Goal: Find specific page/section: Find specific page/section

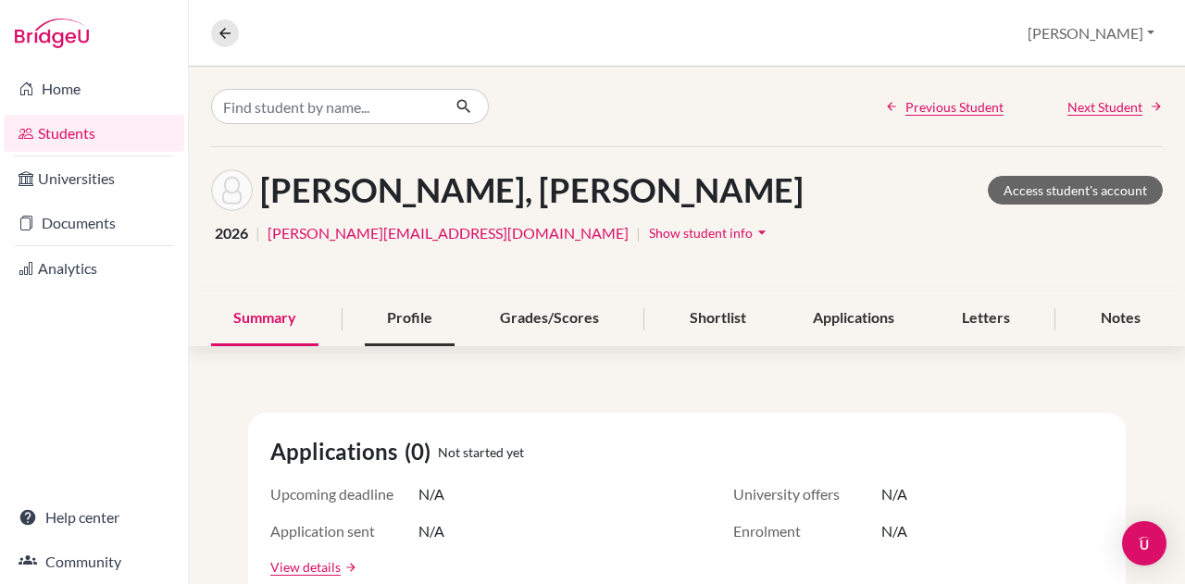
scroll to position [1, 0]
click at [81, 131] on link "Students" at bounding box center [94, 133] width 181 height 37
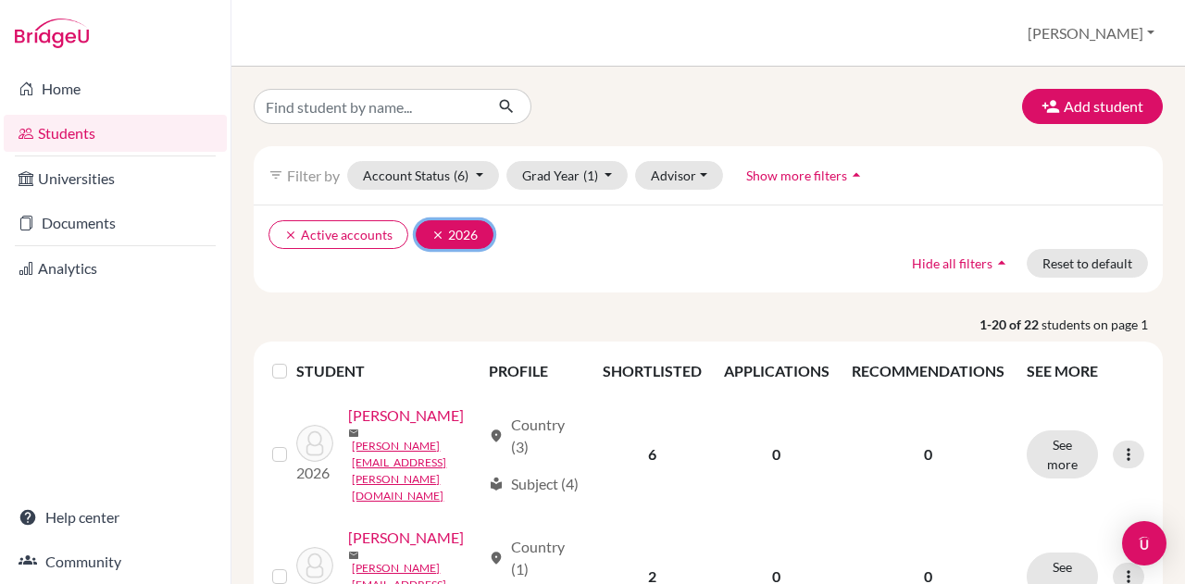
click at [428, 238] on button "clear 2026" at bounding box center [455, 234] width 78 height 29
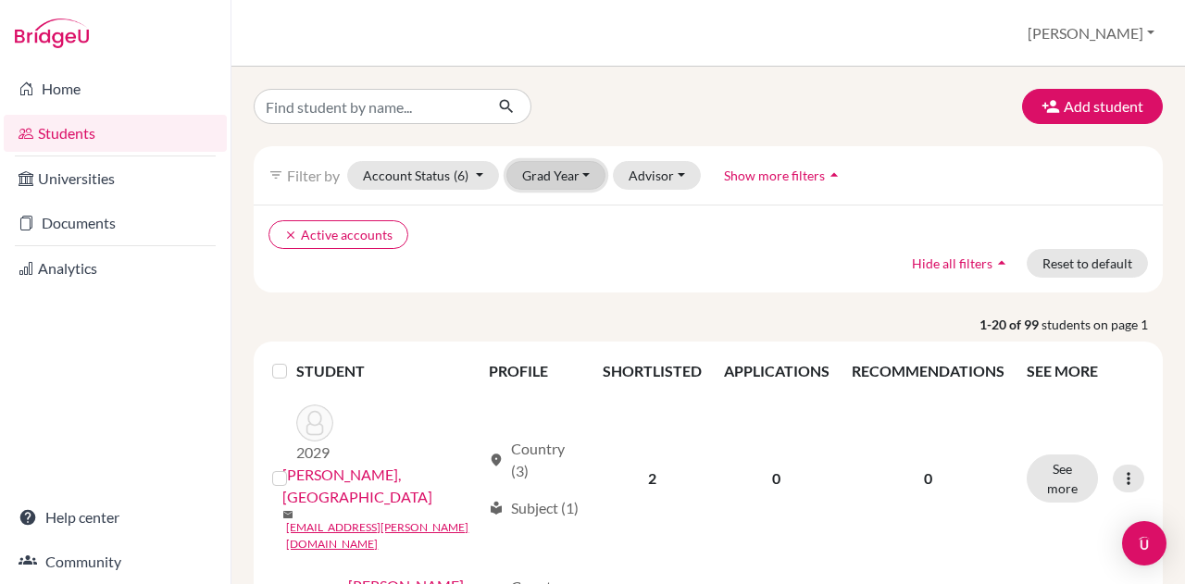
click at [563, 166] on button "Grad Year" at bounding box center [556, 175] width 100 height 29
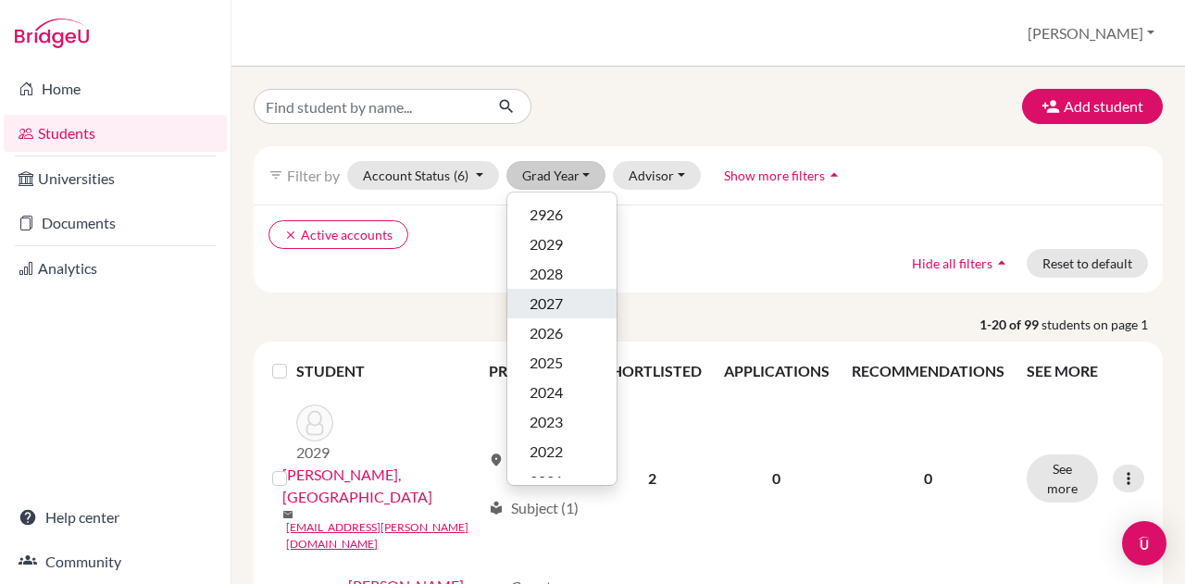
click at [533, 298] on span "2027" at bounding box center [546, 304] width 33 height 22
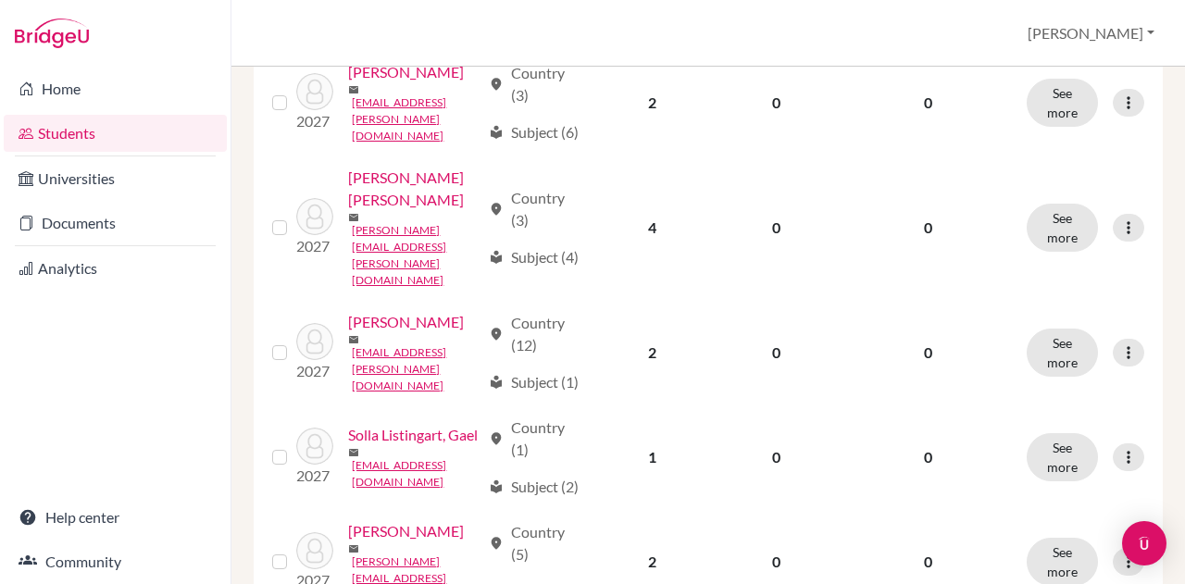
scroll to position [1638, 0]
